Goal: Information Seeking & Learning: Check status

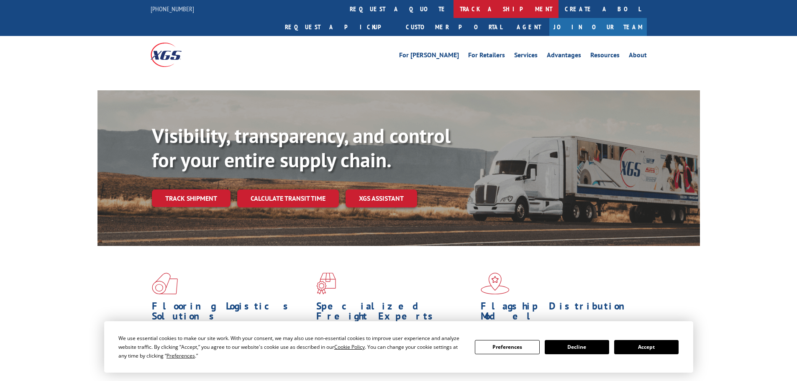
click at [454, 10] on link "track a shipment" at bounding box center [506, 9] width 105 height 18
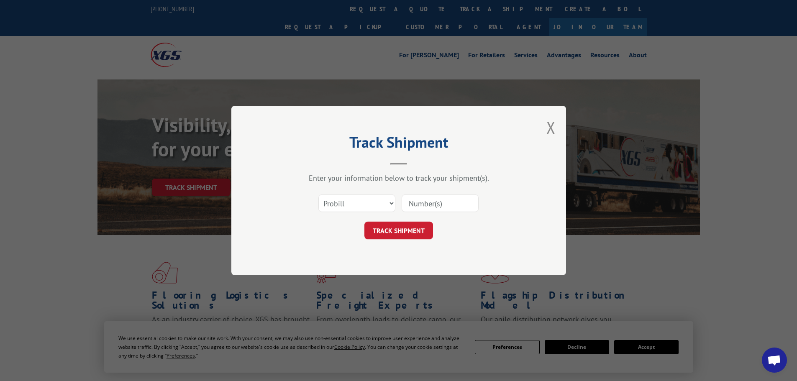
drag, startPoint x: 339, startPoint y: 196, endPoint x: 340, endPoint y: 201, distance: 5.1
click at [340, 200] on select "Select category... Probill BOL PO" at bounding box center [357, 204] width 77 height 18
select select "po"
click at [319, 195] on select "Select category... Probill BOL PO" at bounding box center [357, 204] width 77 height 18
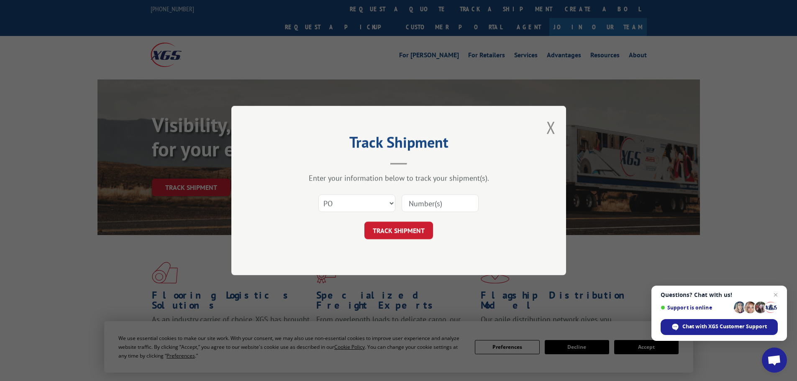
click at [432, 205] on input at bounding box center [440, 204] width 77 height 18
paste input "38540261"
type input "38540261"
click at [397, 228] on button "TRACK SHIPMENT" at bounding box center [399, 231] width 69 height 18
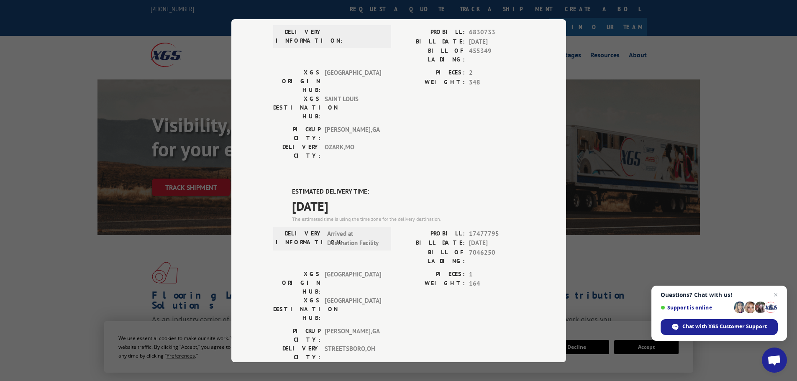
scroll to position [168, 0]
